Goal: Task Accomplishment & Management: Use online tool/utility

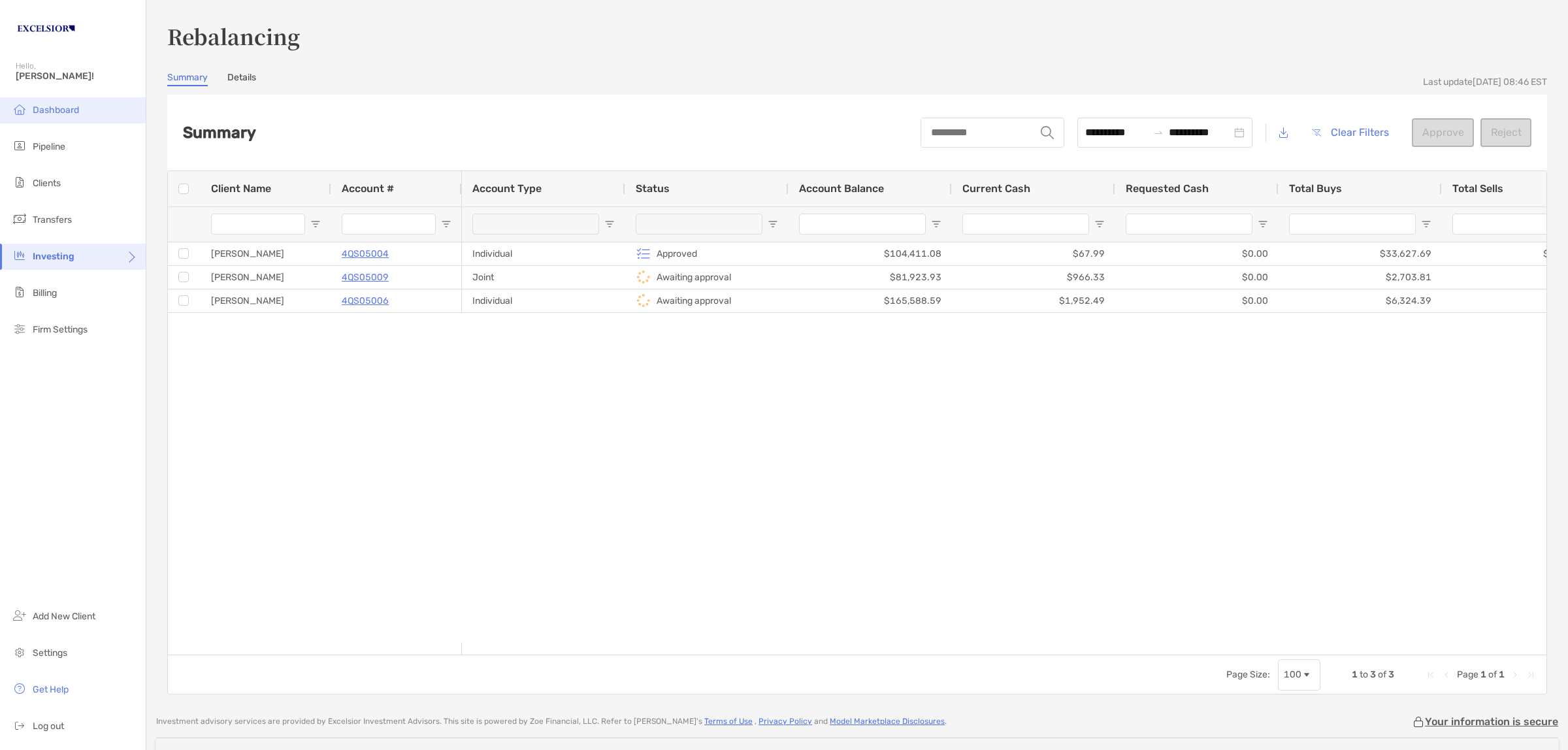
click at [56, 108] on span "Dashboard" at bounding box center [55, 110] width 46 height 11
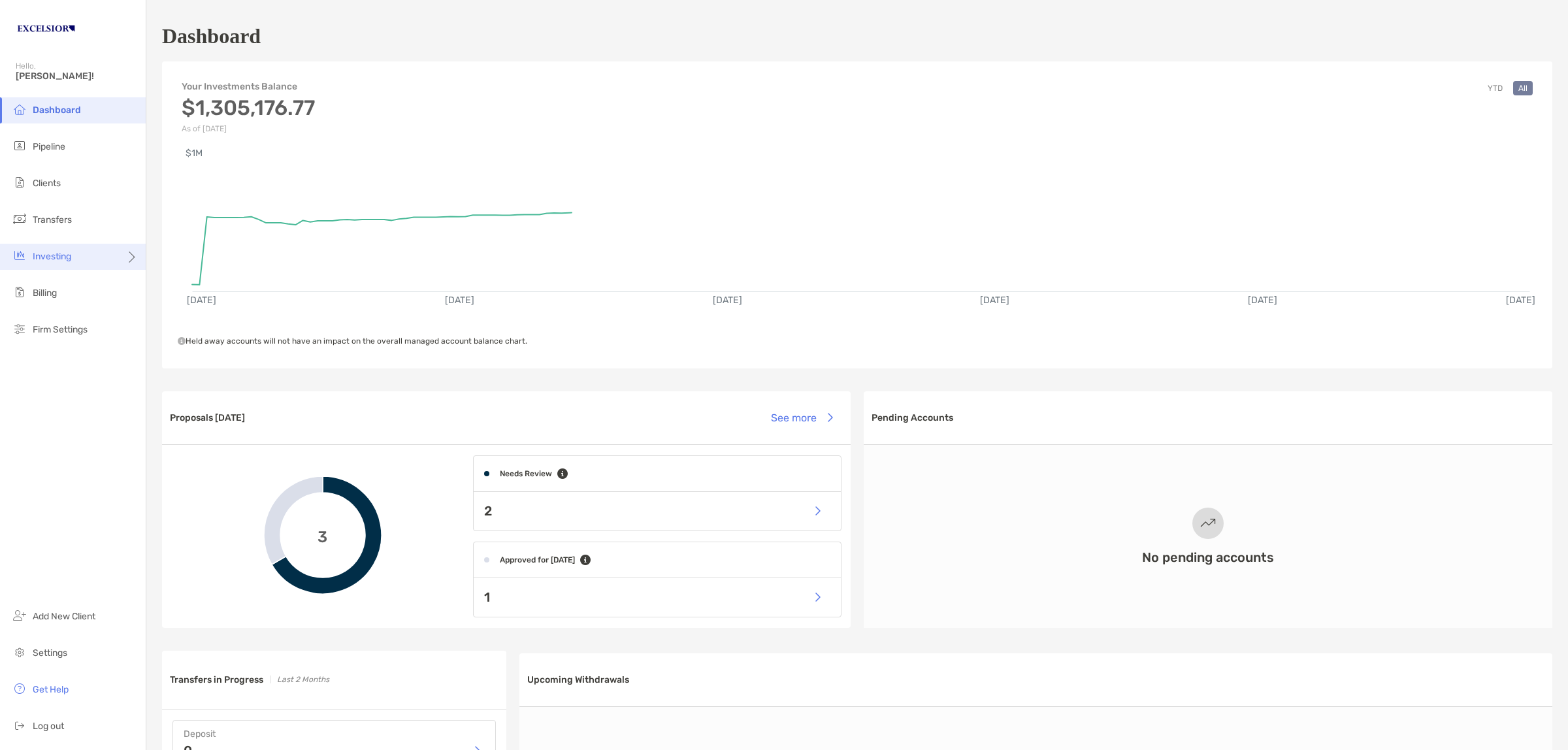
click at [68, 257] on span "Investing" at bounding box center [52, 257] width 38 height 11
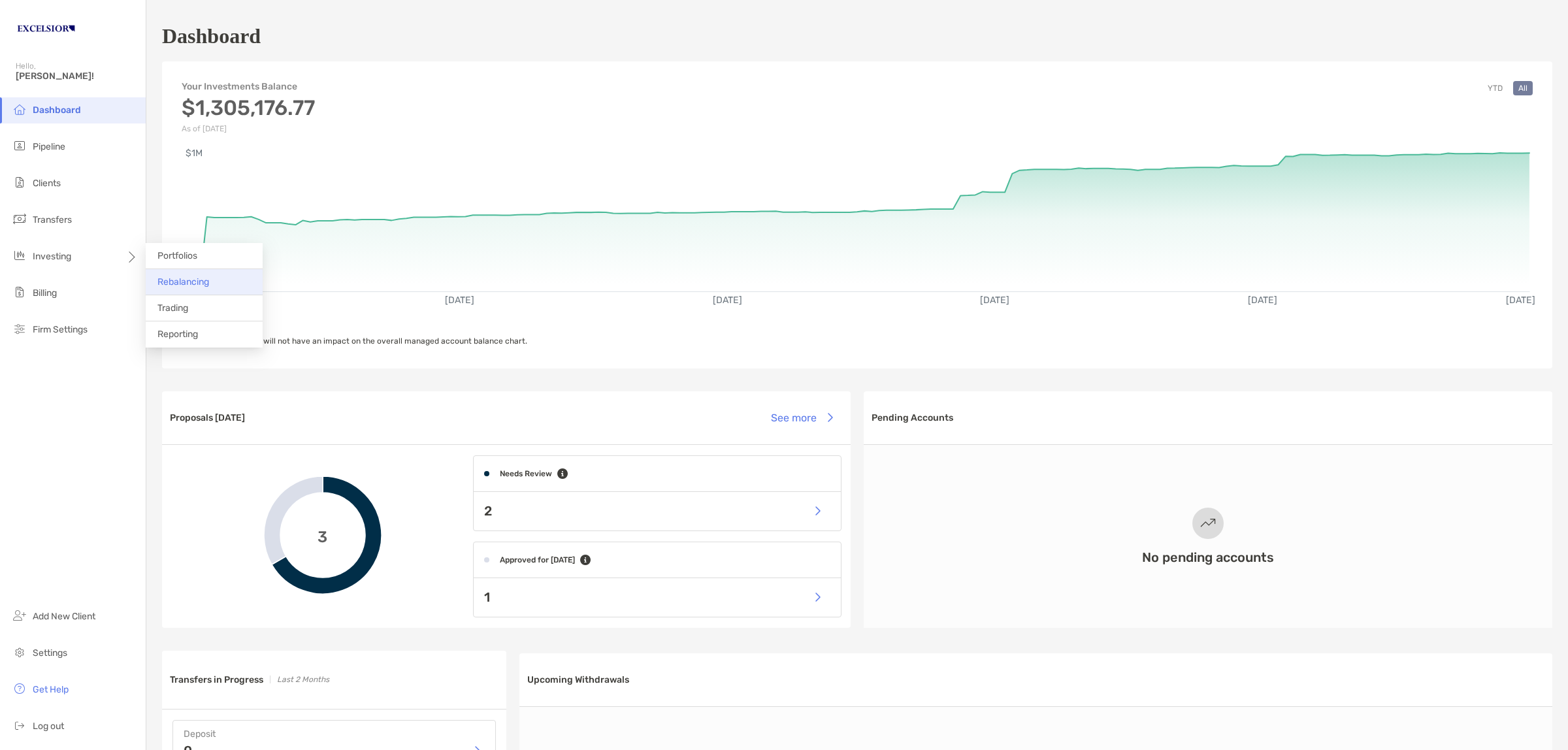
click at [201, 287] on li "Rebalancing" at bounding box center [204, 282] width 117 height 26
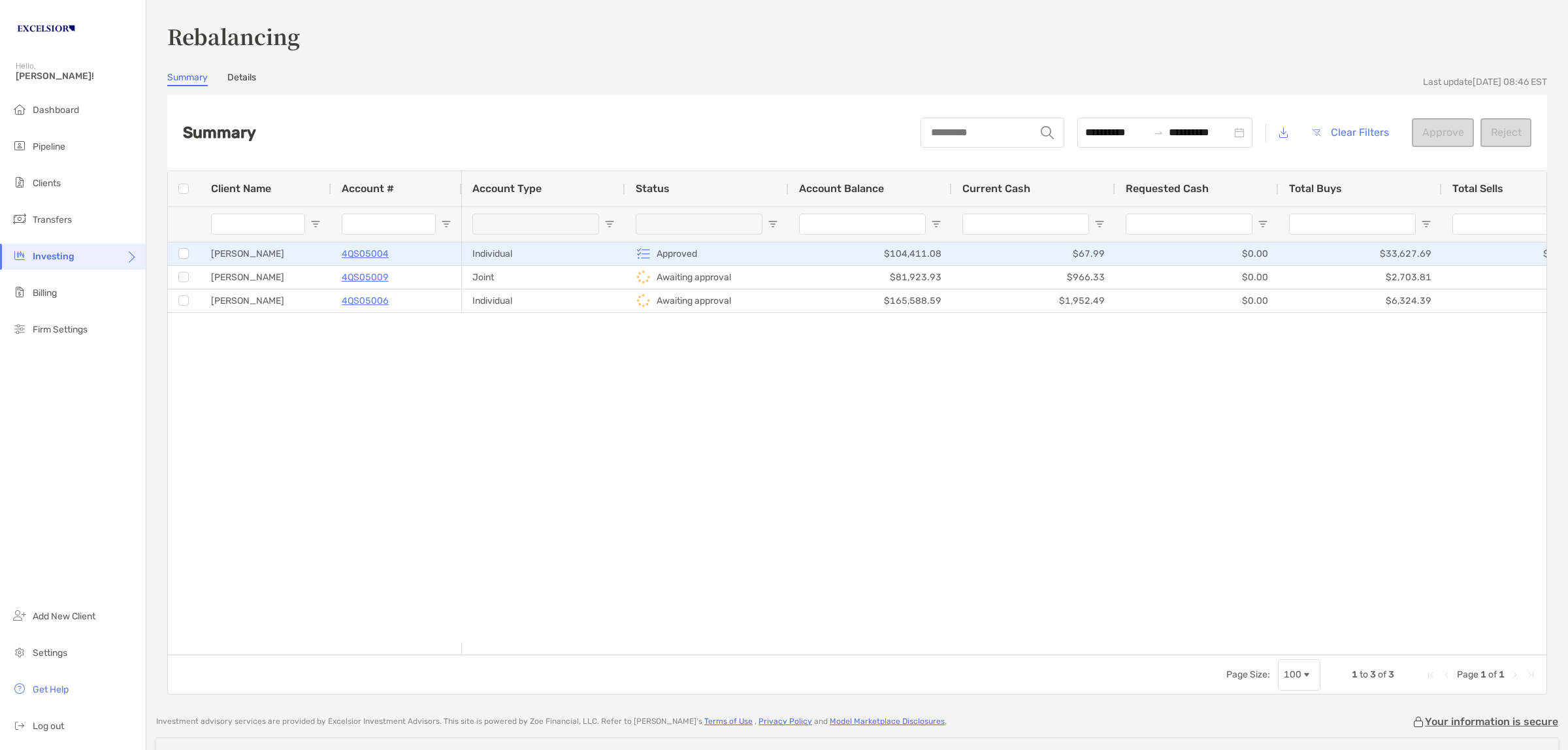
click at [322, 252] on div "[PERSON_NAME]" at bounding box center [266, 254] width 131 height 23
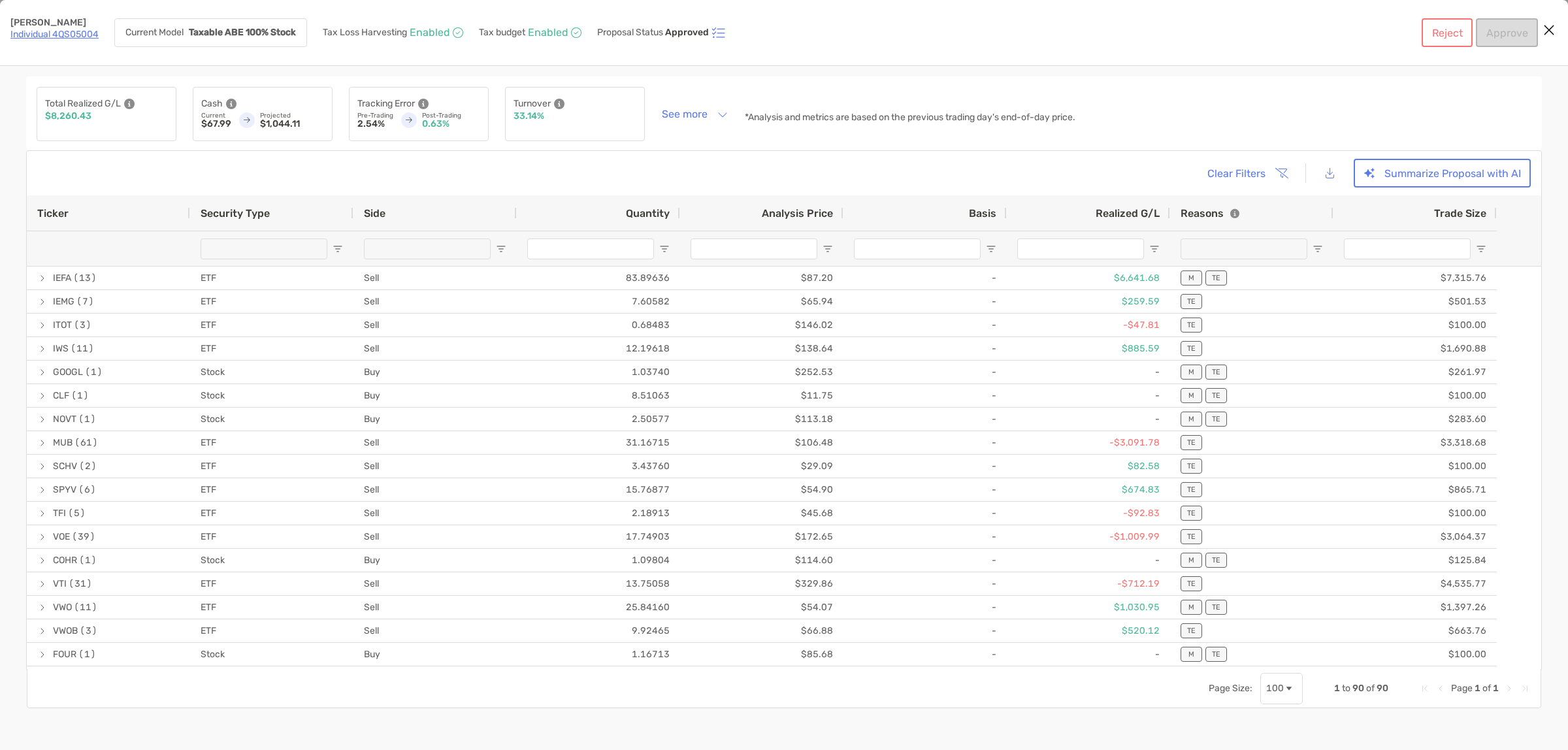
type input "*******"
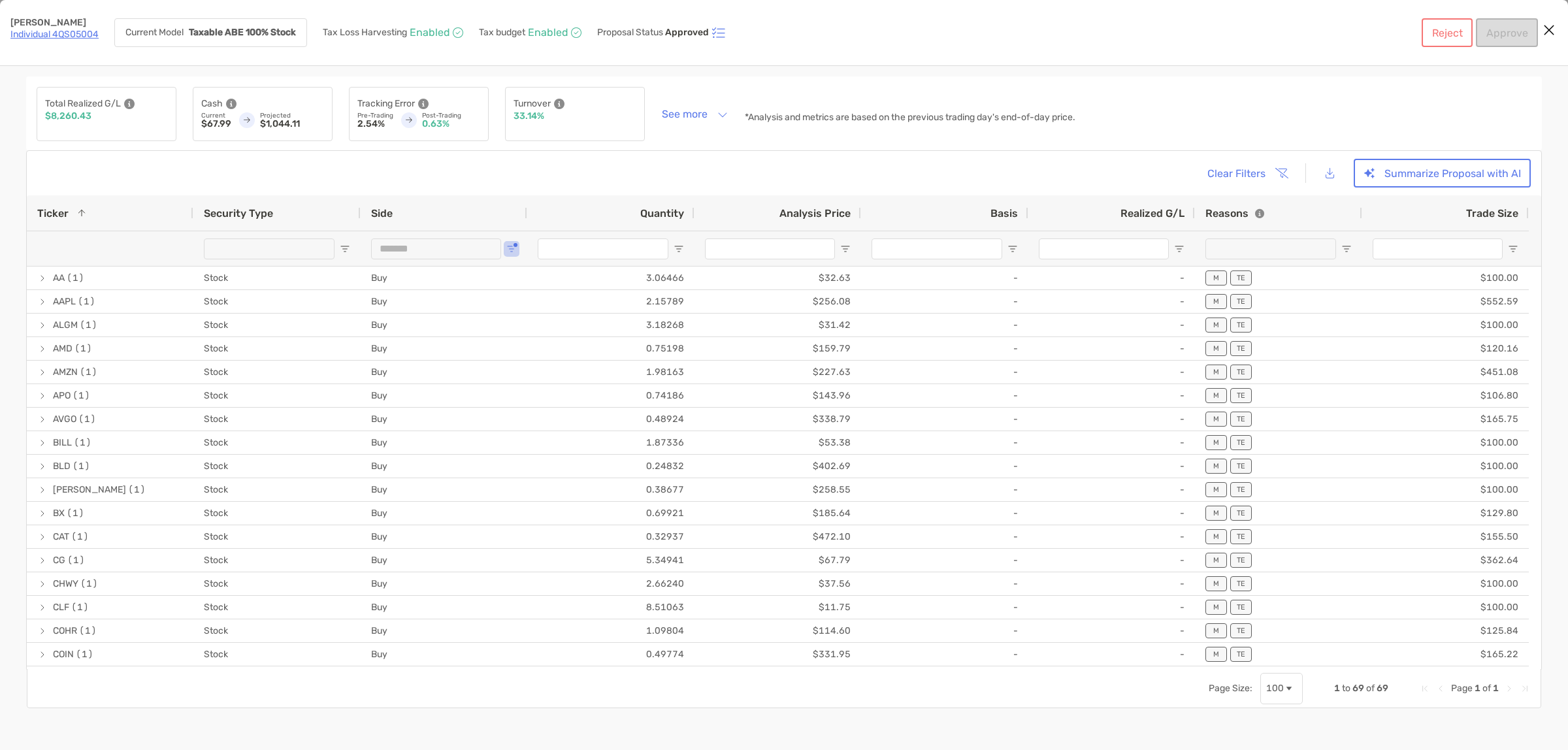
click at [51, 31] on link "Individual 4QS05004" at bounding box center [55, 34] width 88 height 11
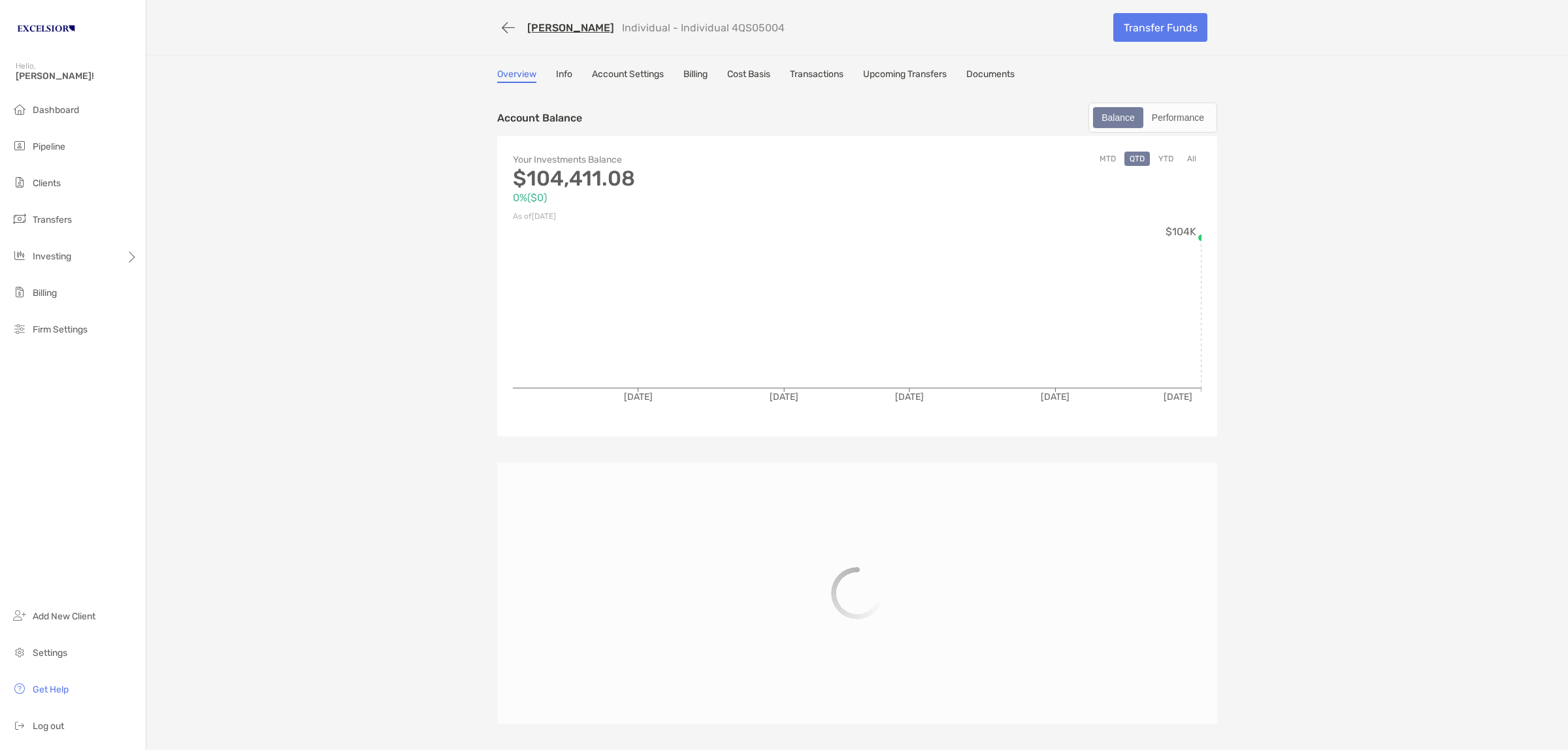
click at [635, 75] on link "Account Settings" at bounding box center [627, 75] width 72 height 14
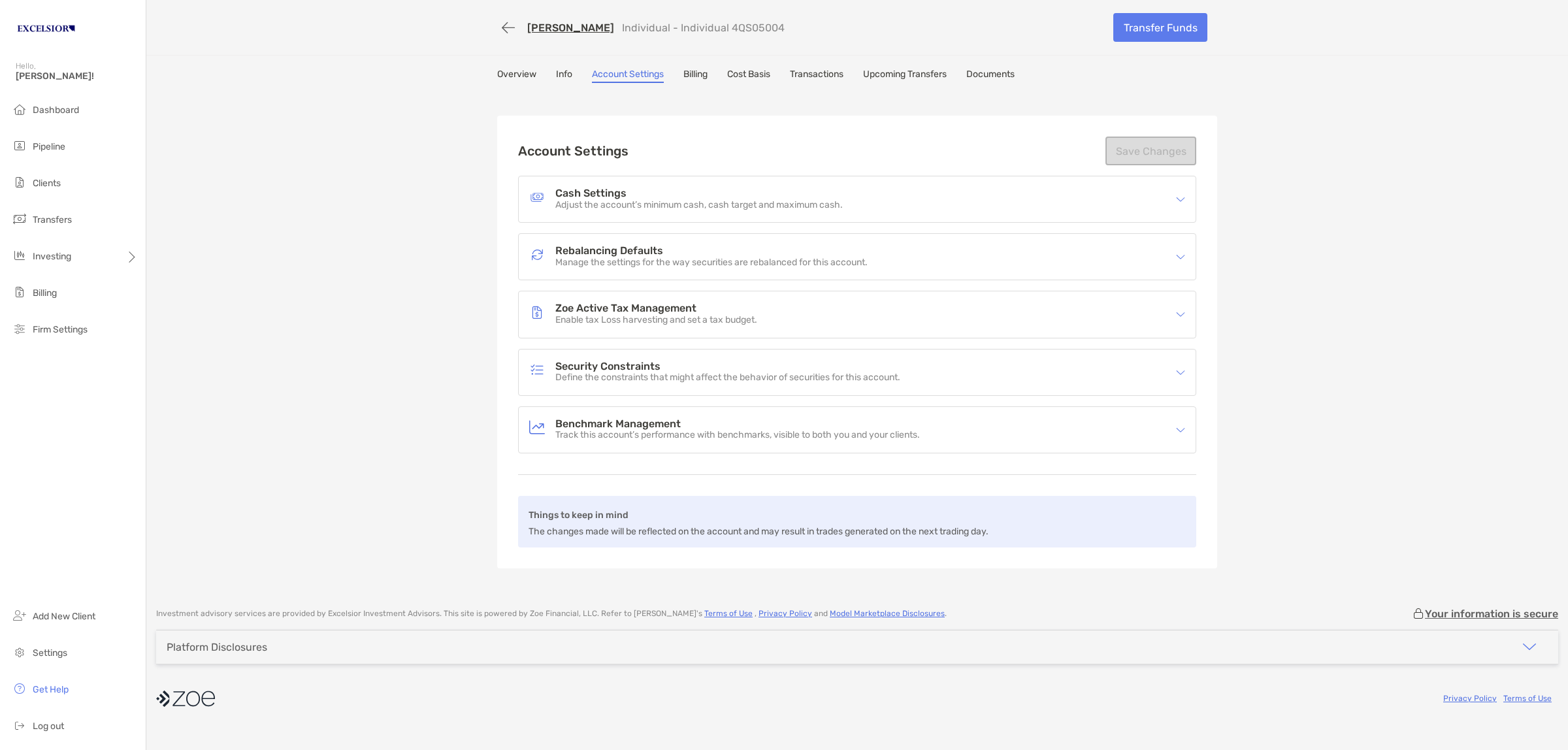
click at [629, 252] on h4 "Rebalancing Defaults" at bounding box center [711, 251] width 312 height 11
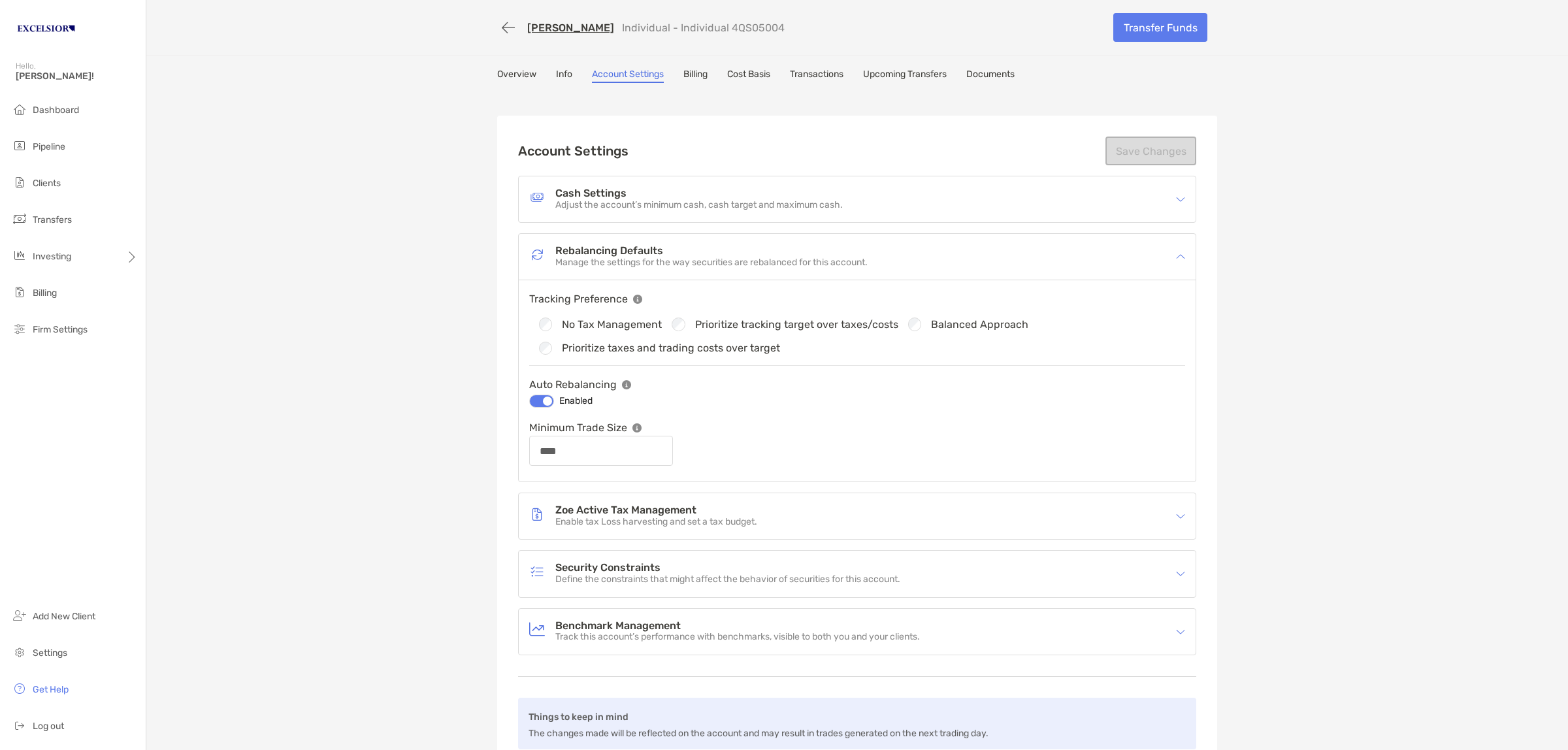
click at [535, 400] on div at bounding box center [541, 401] width 25 height 13
click at [1302, 271] on div "[PERSON_NAME] Individual - Individual 4QS05004 Transfer Funds Overview Info Acc…" at bounding box center [857, 398] width 1422 height 796
click at [1124, 152] on button "Save Changes" at bounding box center [1151, 151] width 91 height 28
type input "****"
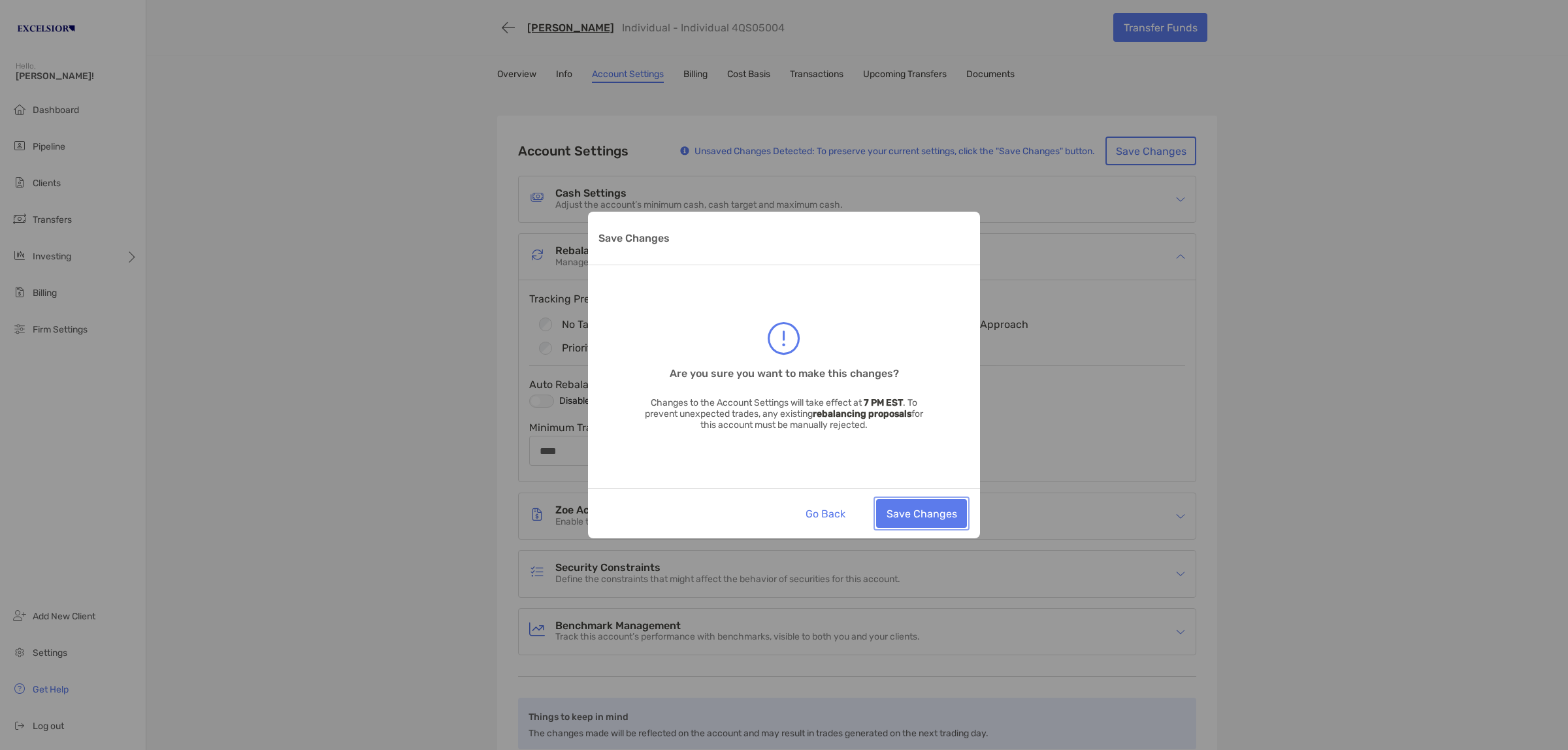
click at [909, 518] on button "Save Changes" at bounding box center [922, 513] width 91 height 28
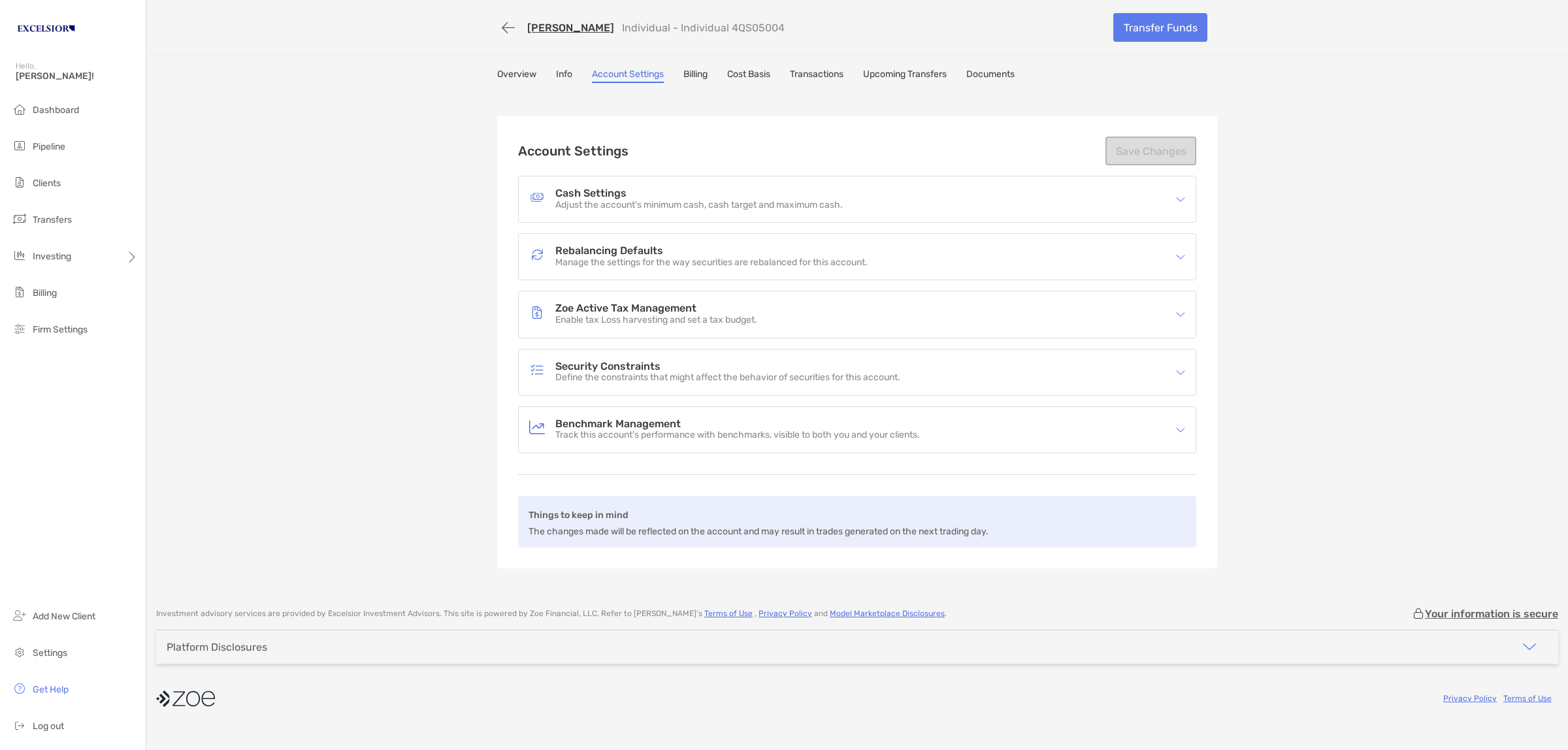
click at [397, 299] on div "[PERSON_NAME] Individual - Individual 4QS05004 Transfer Funds Overview Info Acc…" at bounding box center [857, 297] width 1422 height 594
click at [348, 205] on div "[PERSON_NAME] Individual - Individual 4QS05004 Transfer Funds Overview Info Acc…" at bounding box center [857, 297] width 1422 height 594
click at [67, 252] on span "Investing" at bounding box center [52, 257] width 38 height 11
click at [181, 279] on span "Rebalancing" at bounding box center [183, 282] width 52 height 11
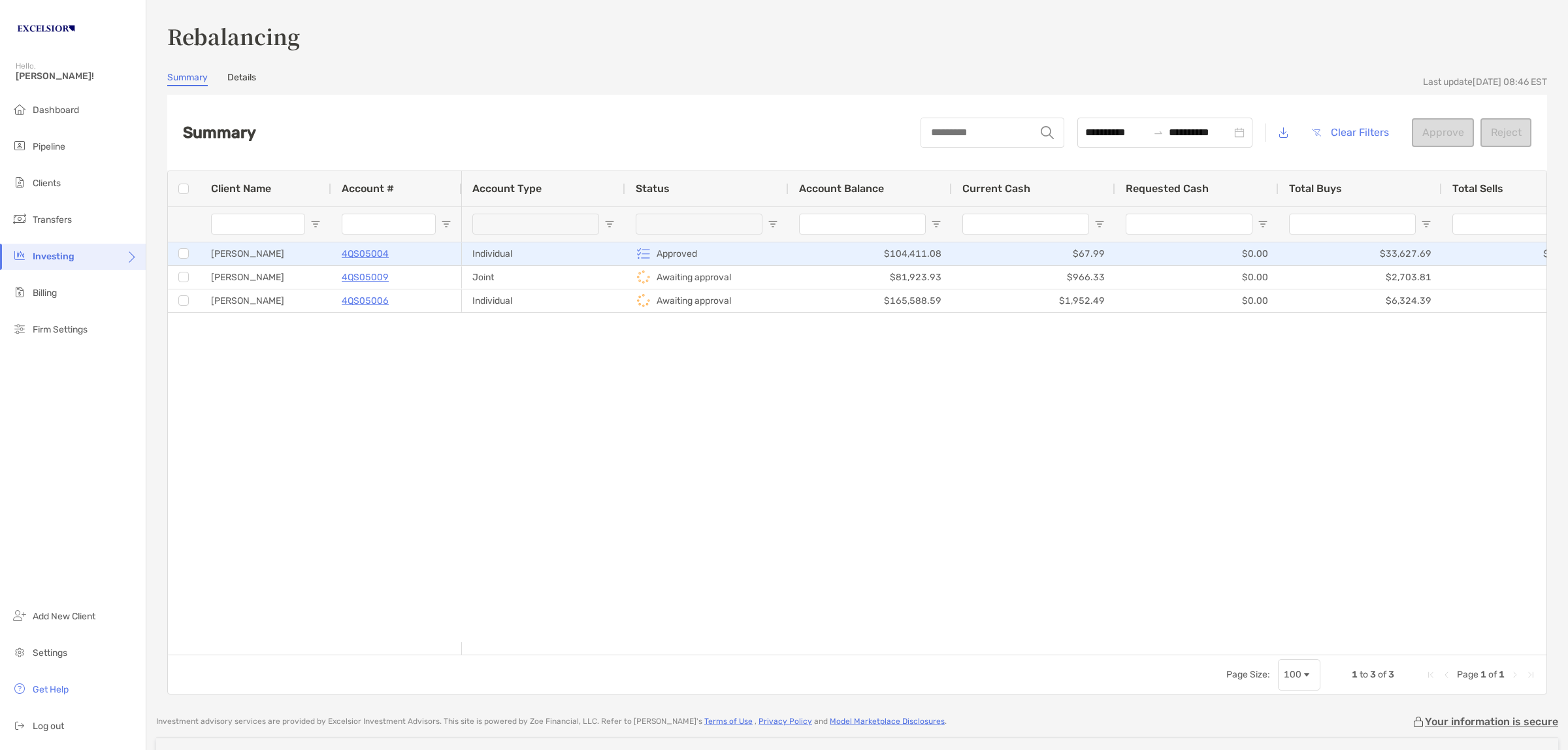
click at [426, 253] on div "4QS05004" at bounding box center [397, 254] width 110 height 21
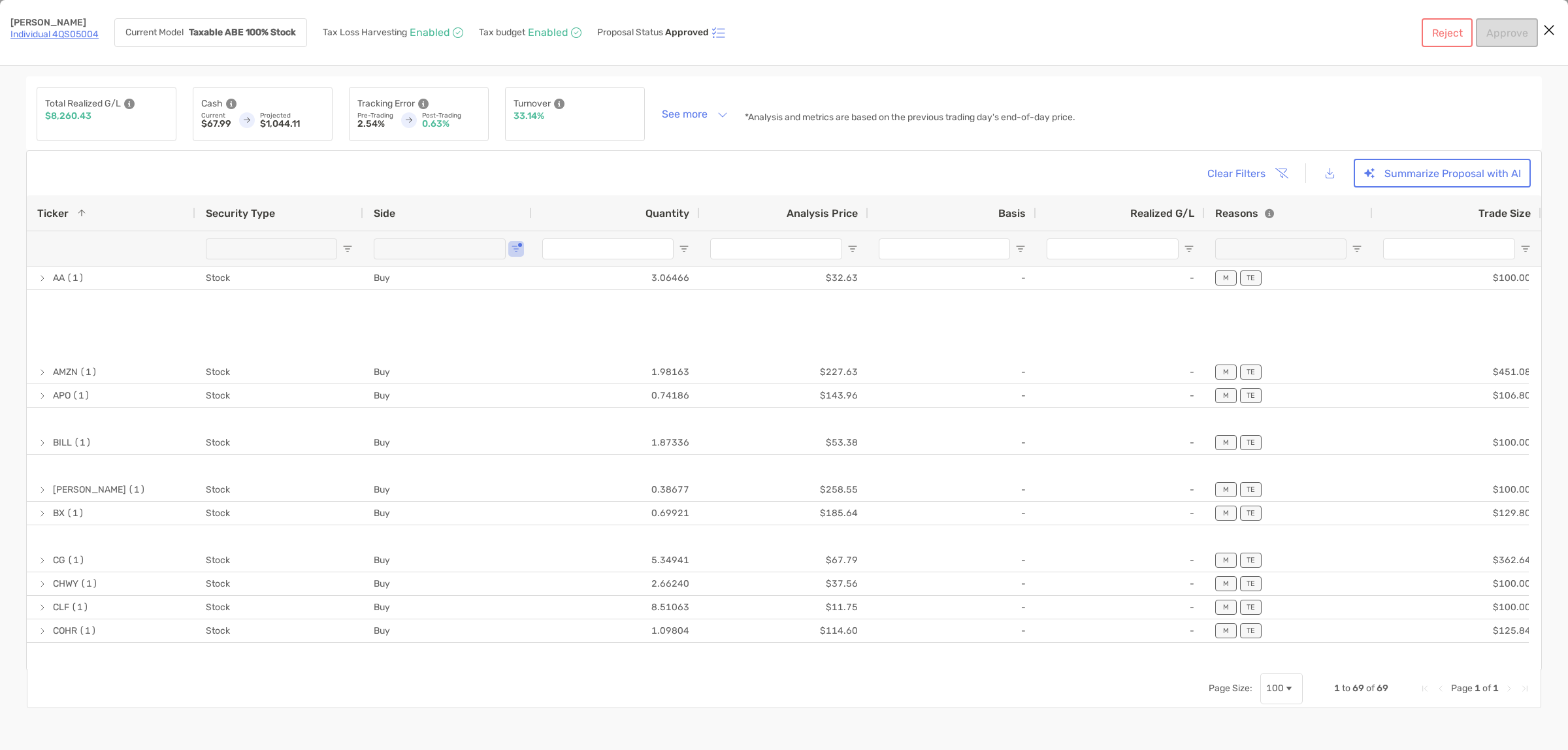
type input "*******"
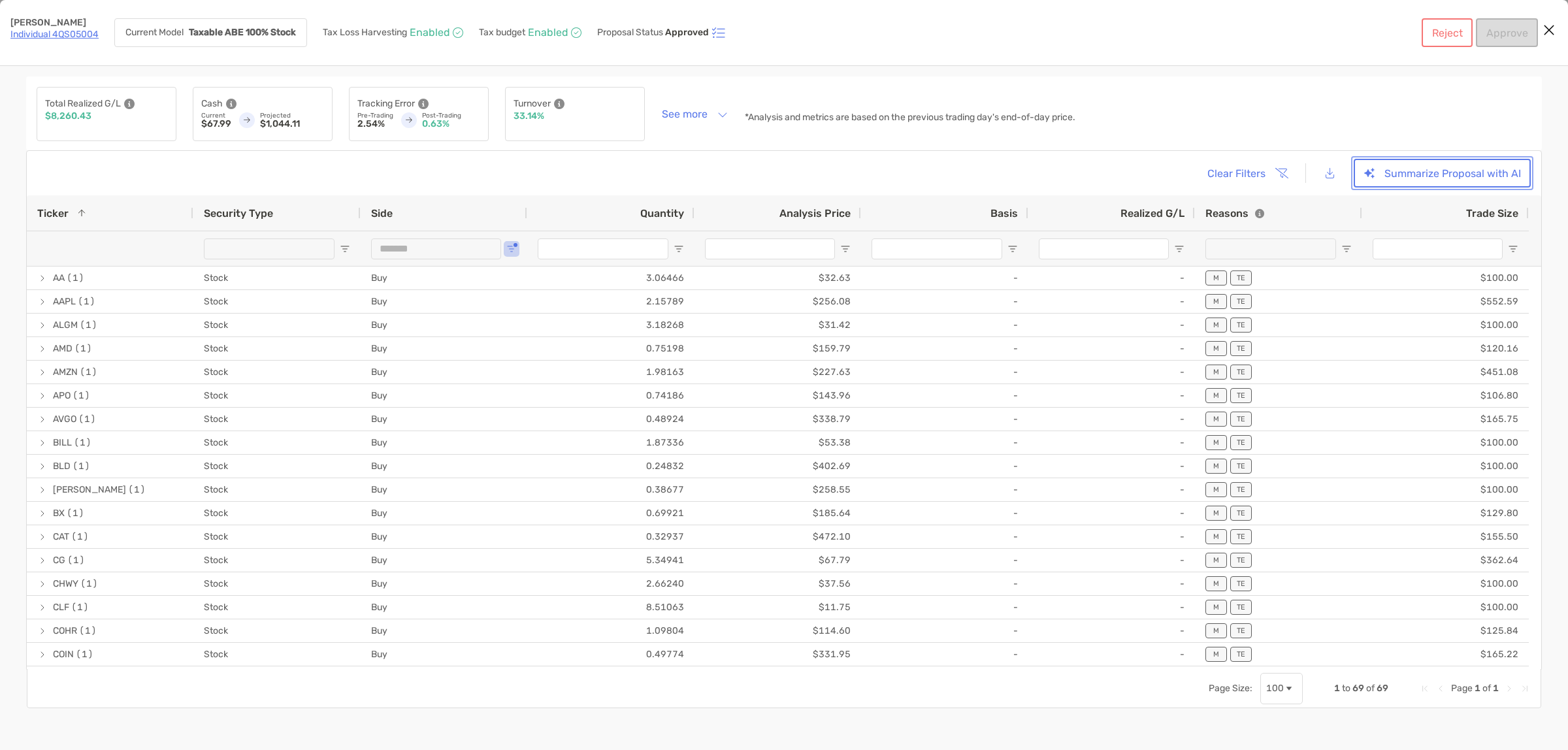
click at [1451, 175] on button "Summarize Proposal with AI" at bounding box center [1442, 173] width 177 height 28
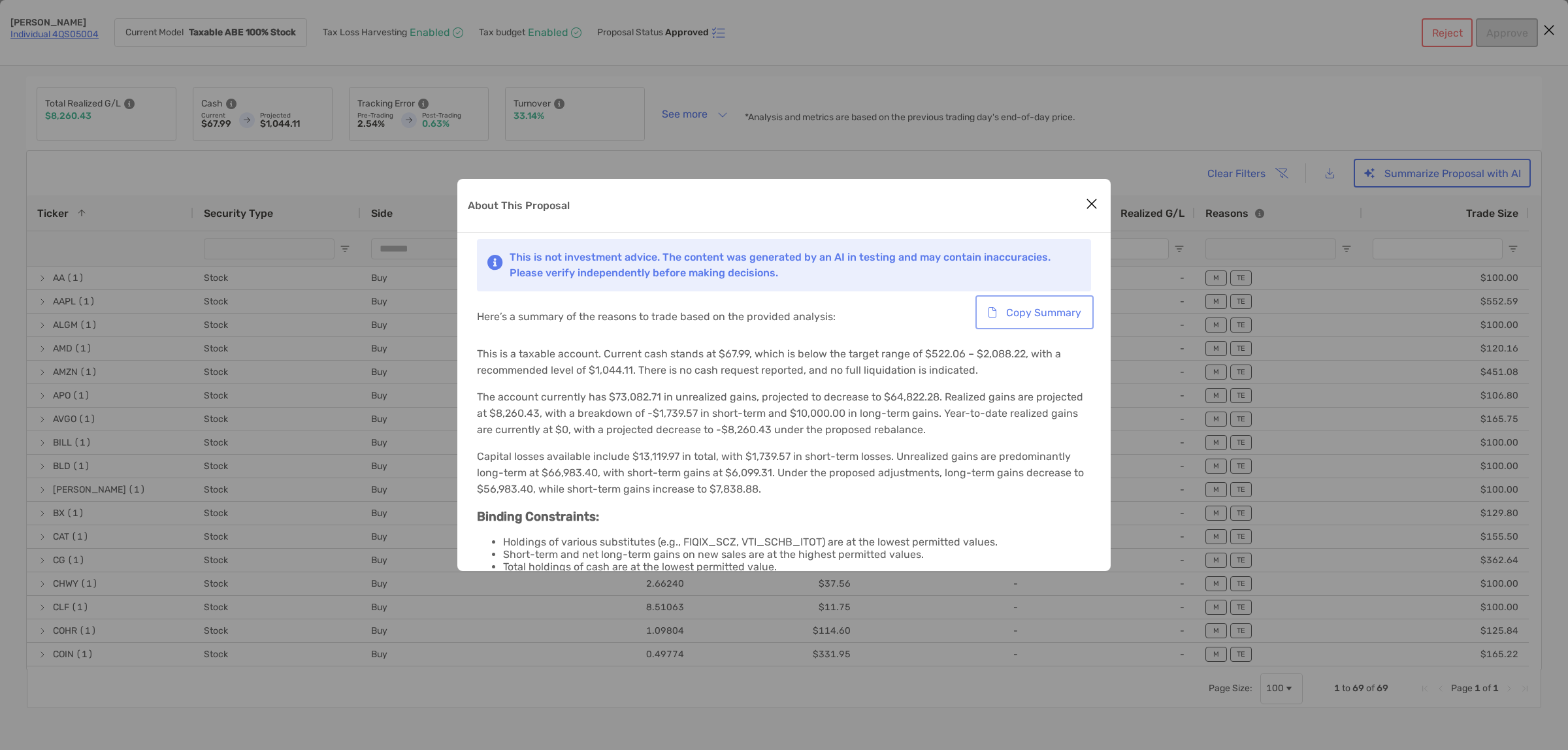
click at [1042, 315] on button "Copy Summary" at bounding box center [1035, 312] width 113 height 28
click at [1090, 203] on icon "Close modal" at bounding box center [1092, 204] width 12 height 16
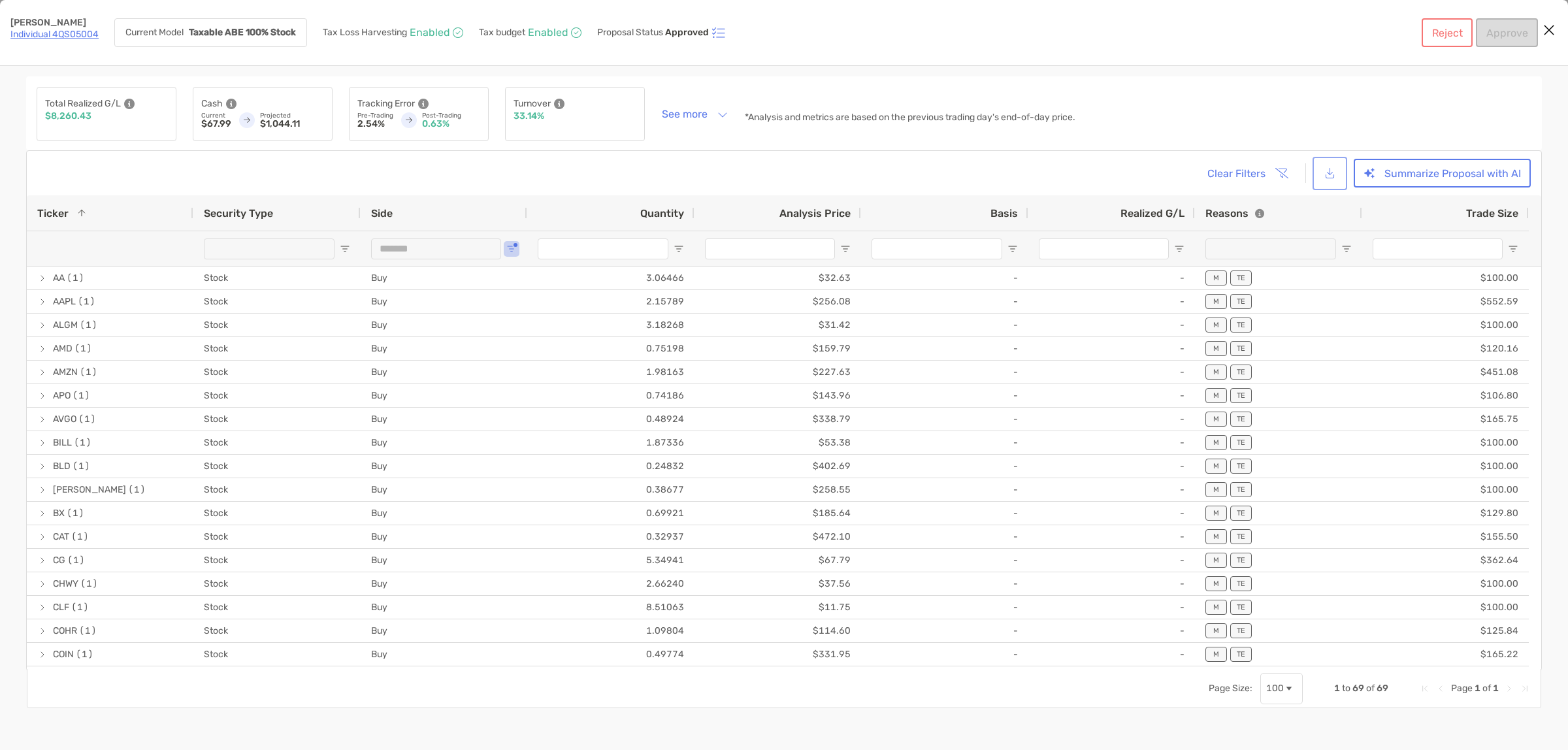
click at [1330, 171] on button "[object Object]" at bounding box center [1330, 173] width 29 height 28
click at [1441, 173] on button "Summarize Proposal with AI" at bounding box center [1442, 173] width 177 height 28
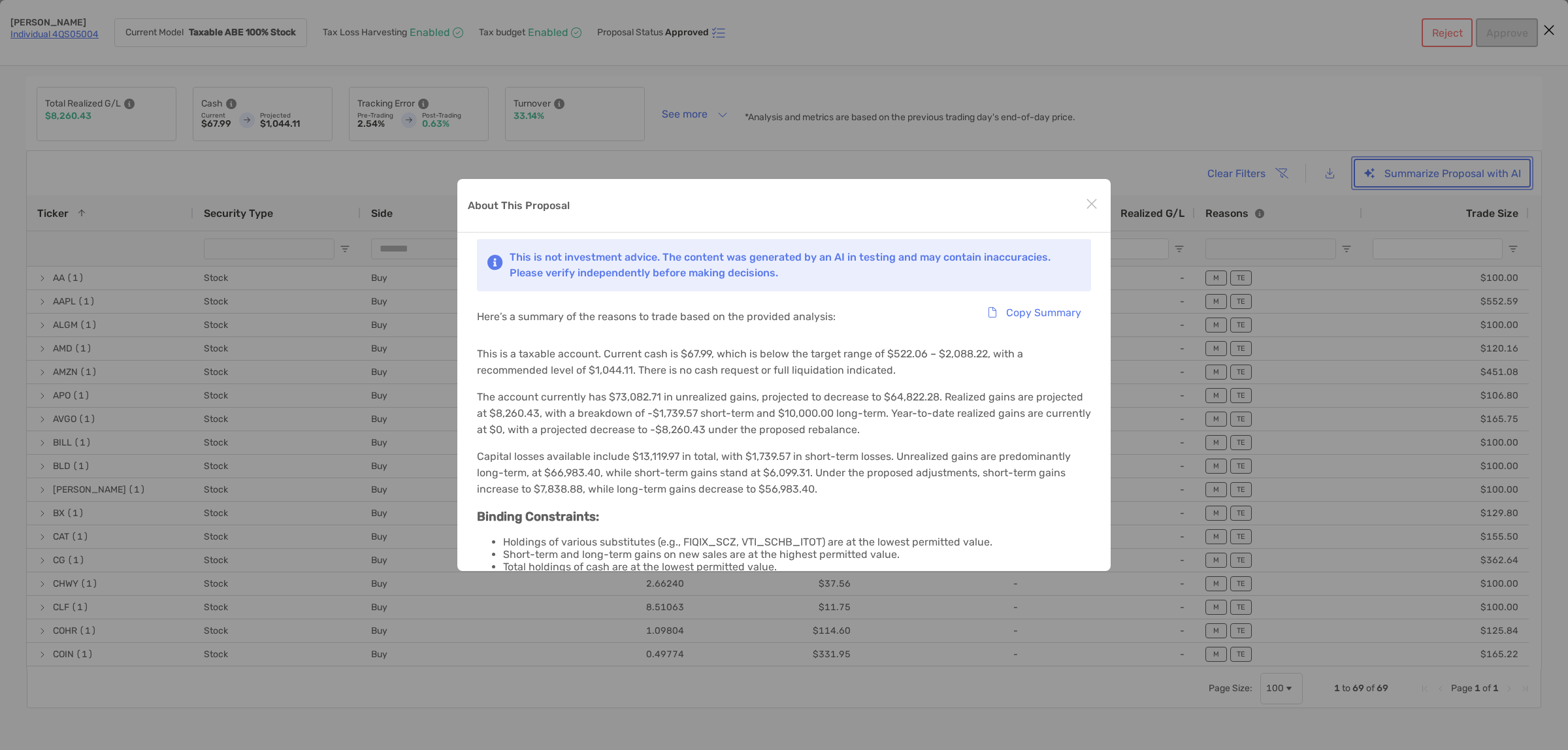
scroll to position [222, 0]
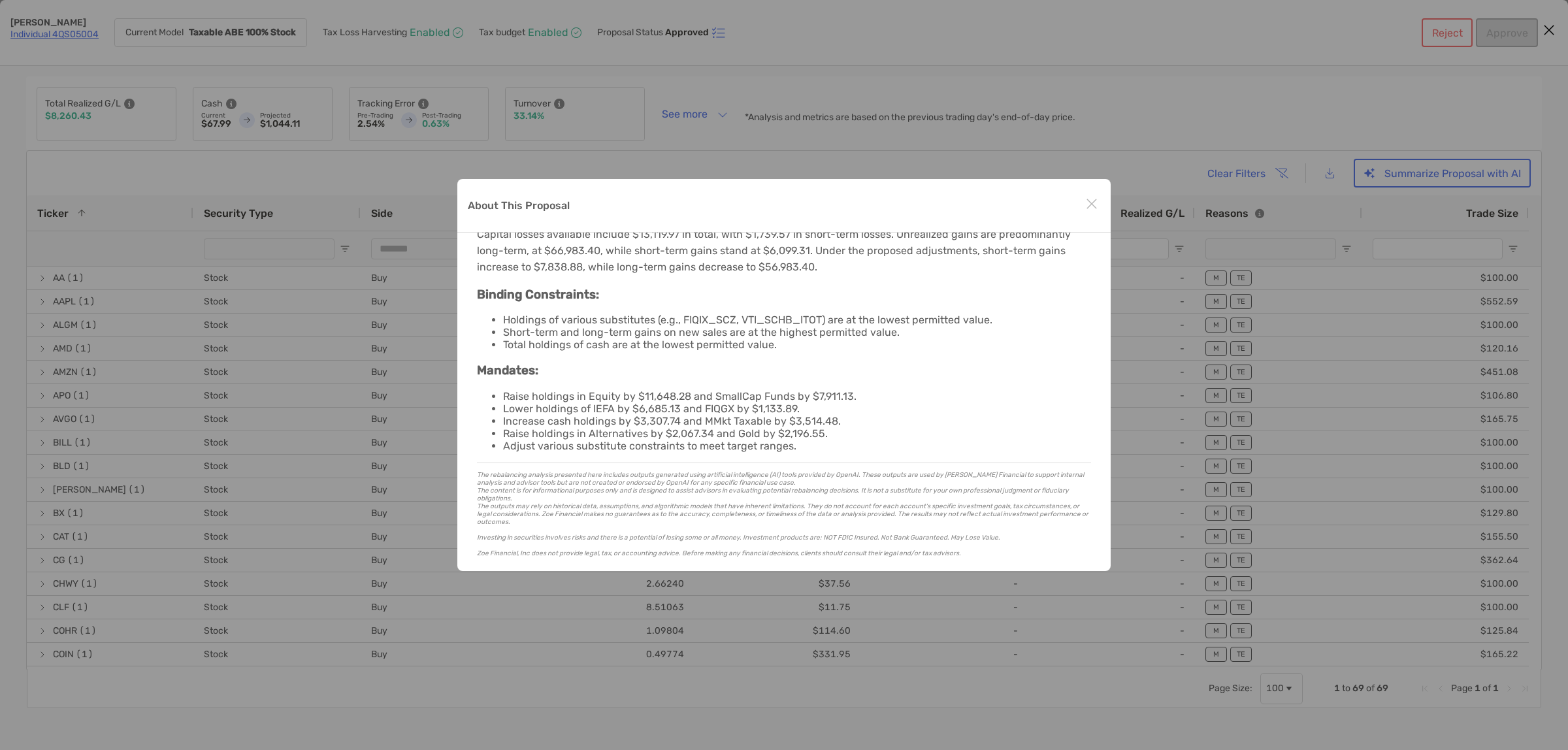
click at [992, 214] on div "About This Proposal" at bounding box center [784, 205] width 654 height 53
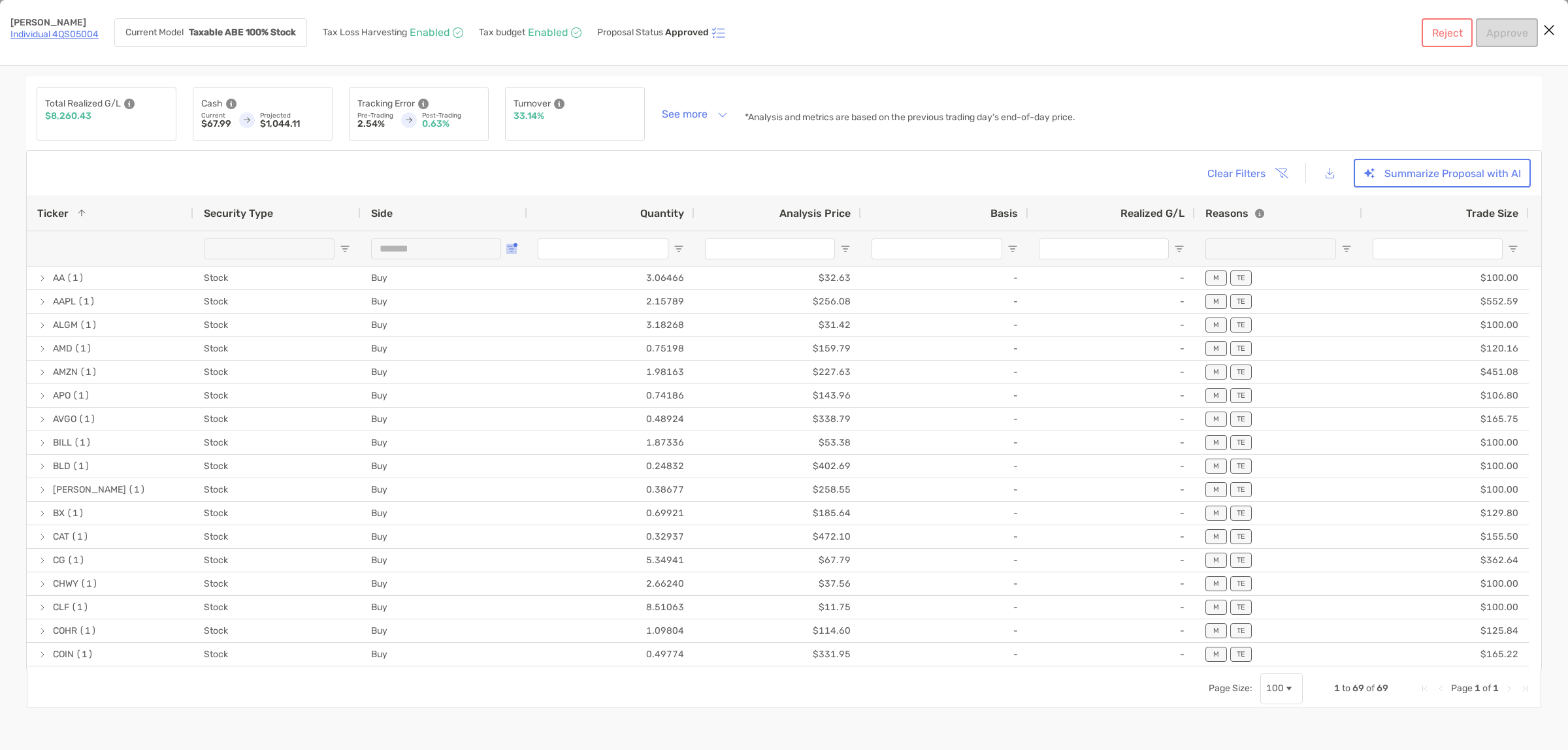
click at [513, 249] on span "Open Filter Menu" at bounding box center [511, 249] width 11 height 11
click at [495, 152] on div "Clear Filters Summarize Proposal with AI 1 to 90 of 90 Ticker 1 Security Type S…" at bounding box center [784, 410] width 1516 height 520
click at [1333, 171] on button "[object Object]" at bounding box center [1330, 173] width 29 height 28
